Goal: Find specific page/section: Find specific page/section

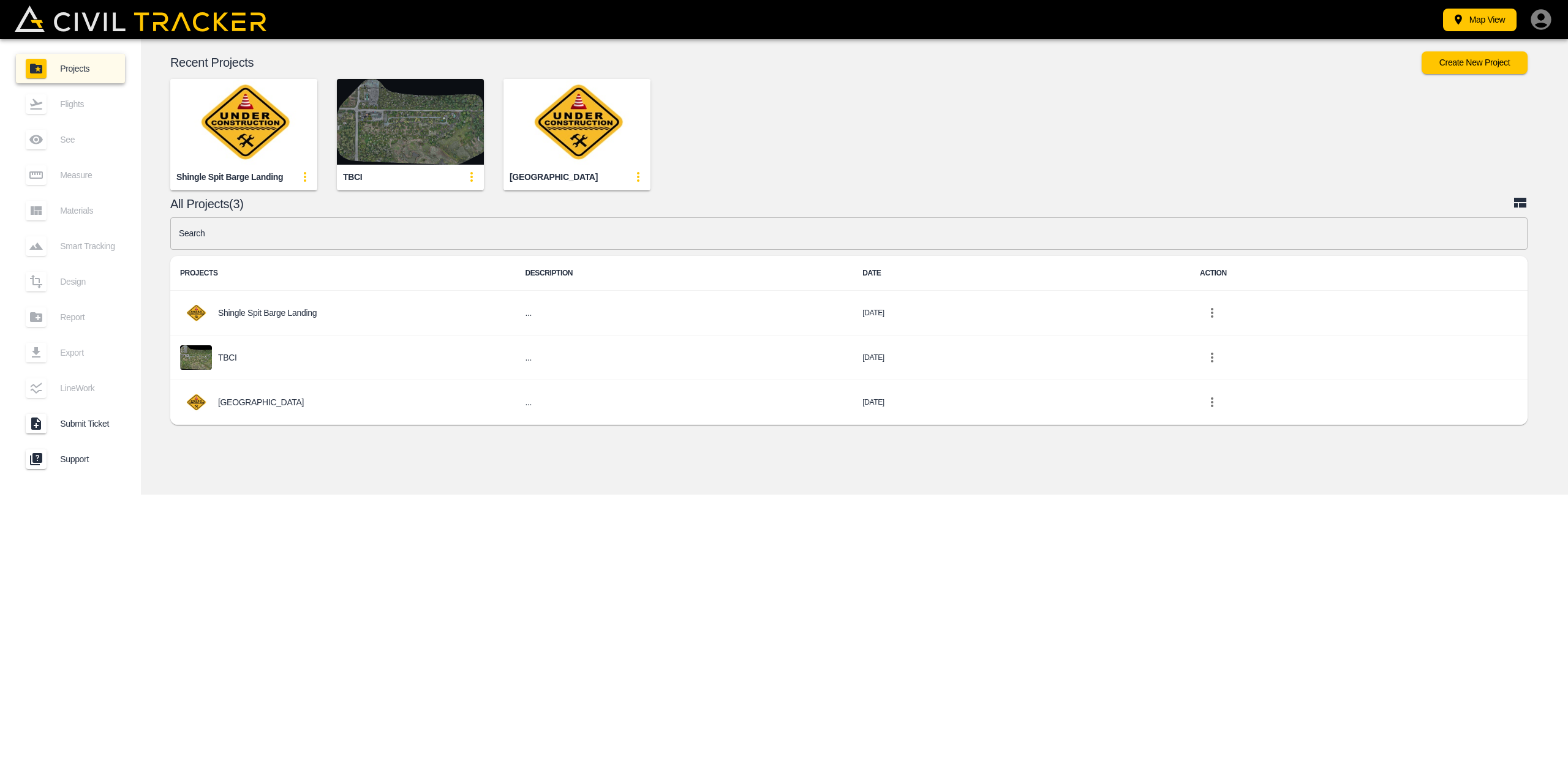
click at [370, 142] on img "button" at bounding box center [410, 122] width 147 height 86
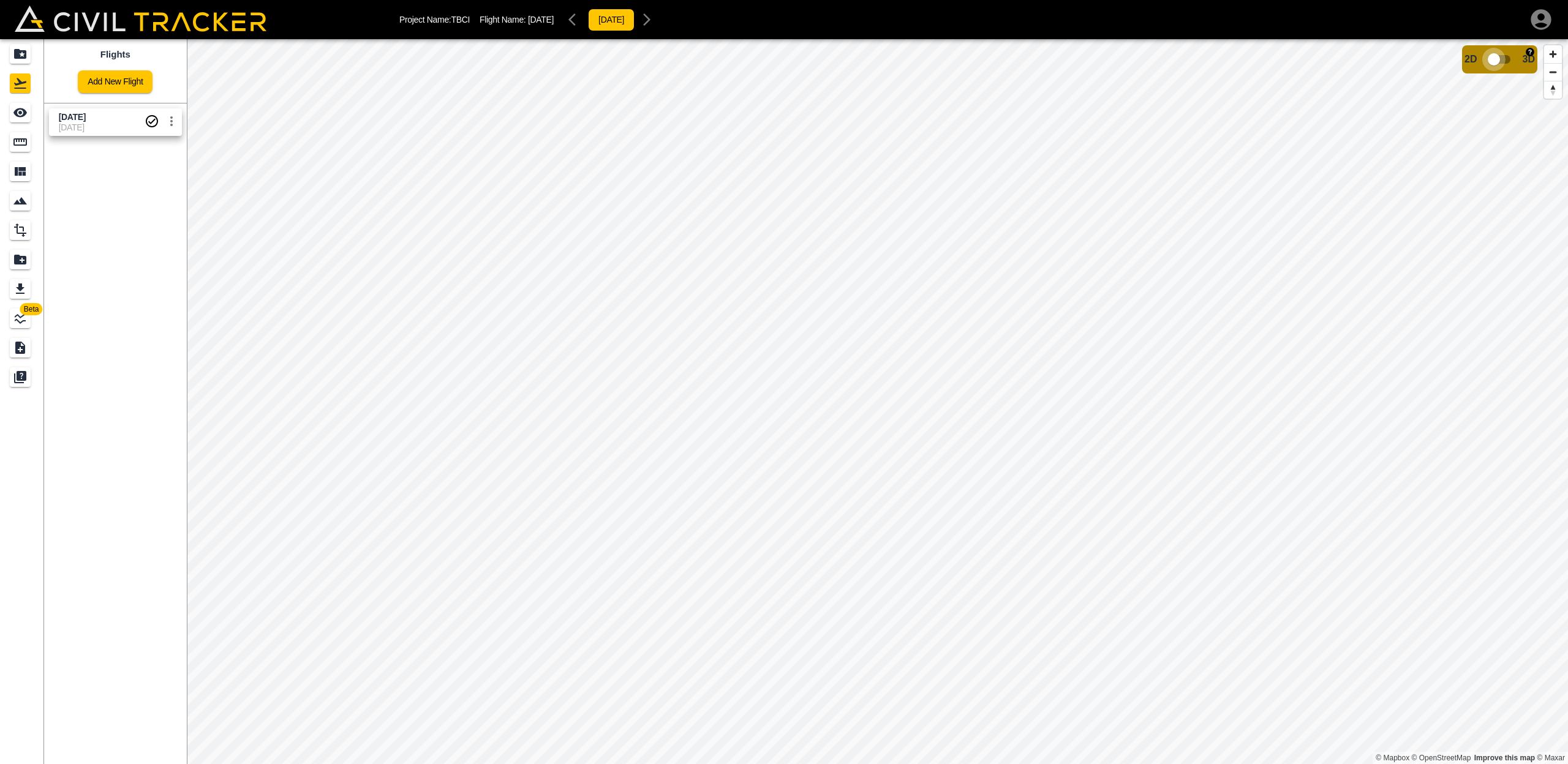
click at [1498, 57] on input "checkbox" at bounding box center [1493, 59] width 70 height 23
